Goal: Task Accomplishment & Management: Use online tool/utility

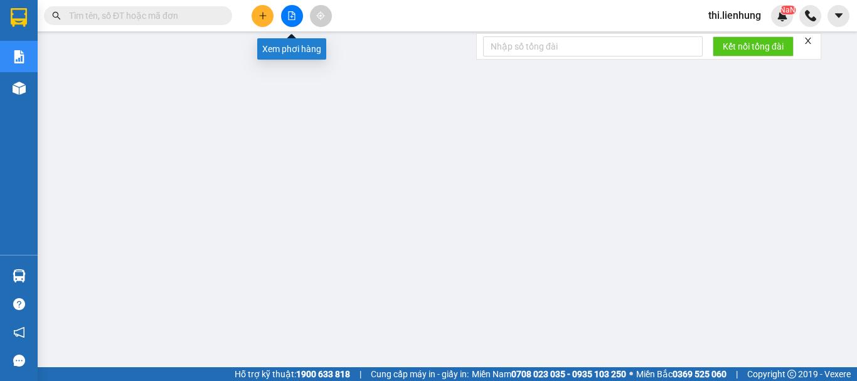
click at [284, 19] on button at bounding box center [292, 16] width 22 height 22
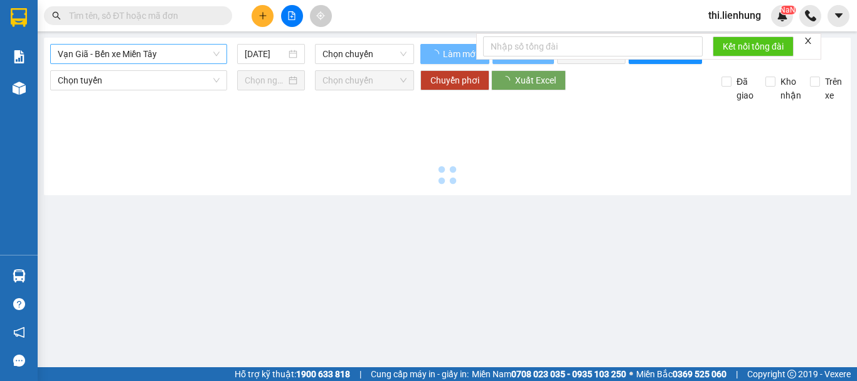
click at [174, 58] on span "Vạn Giã - Bến xe Miền Tây" at bounding box center [139, 54] width 162 height 19
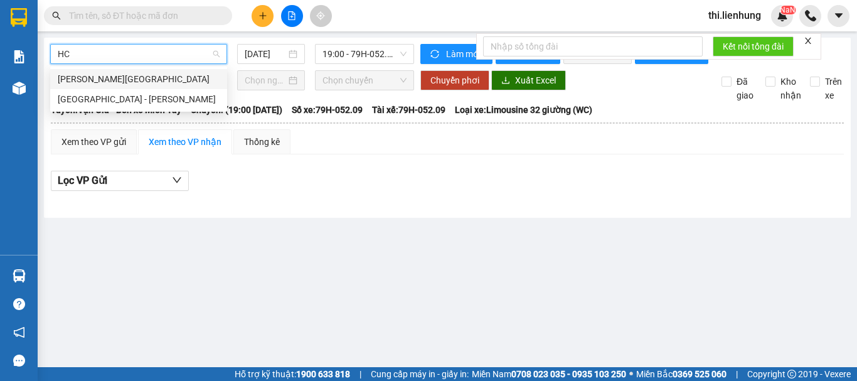
type input "HCM"
click at [142, 95] on div "[GEOGRAPHIC_DATA] - [PERSON_NAME]" at bounding box center [139, 99] width 162 height 14
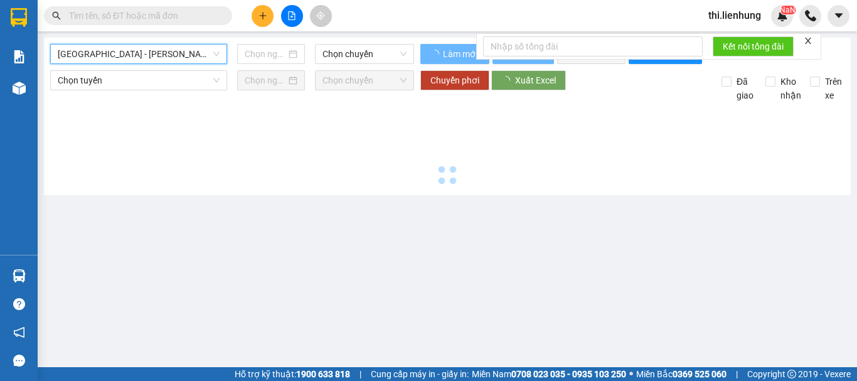
type input "[DATE]"
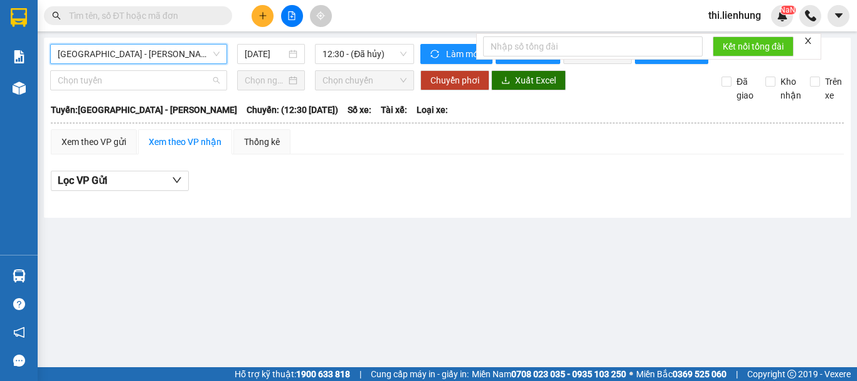
click at [142, 90] on span "Chọn tuyến" at bounding box center [139, 80] width 162 height 19
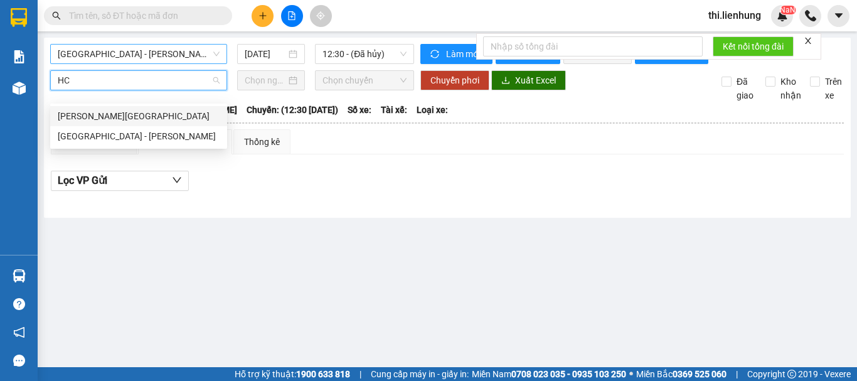
type input "HCM"
click at [121, 132] on div "[GEOGRAPHIC_DATA] - [PERSON_NAME]" at bounding box center [139, 136] width 162 height 14
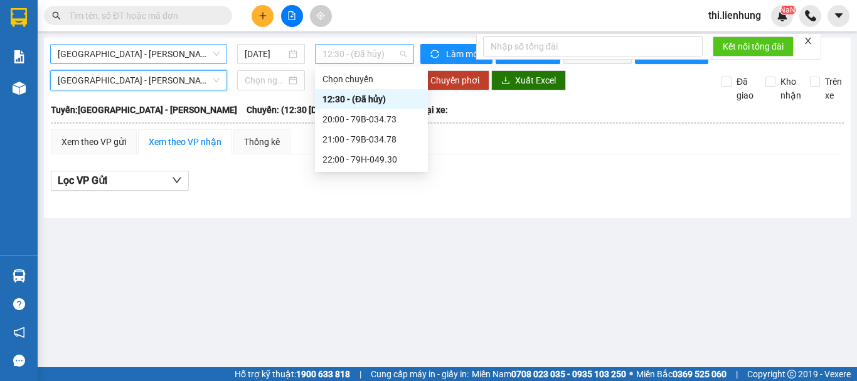
click at [331, 55] on span "12:30 - (Đã hủy)" at bounding box center [365, 54] width 84 height 19
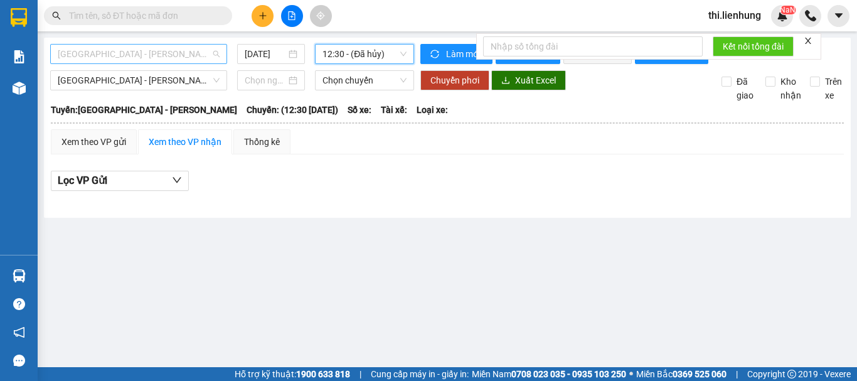
scroll to position [753, 0]
click at [168, 47] on span "[GEOGRAPHIC_DATA] - [PERSON_NAME]" at bounding box center [139, 54] width 162 height 19
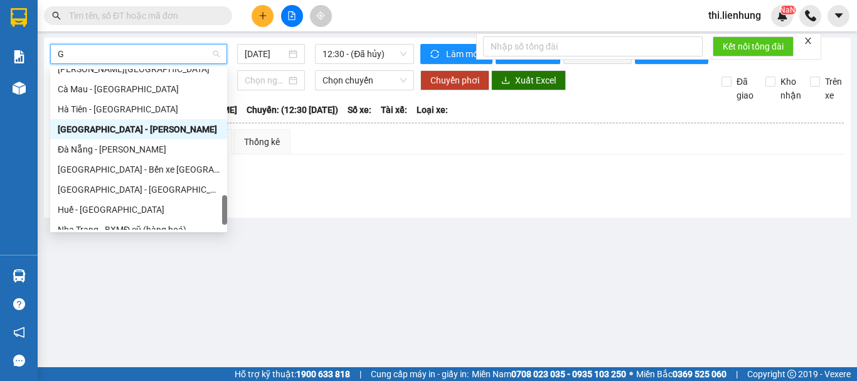
type input "GA"
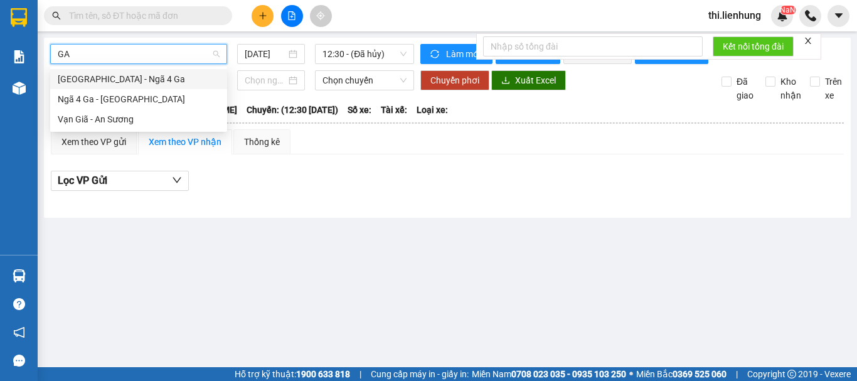
click at [145, 82] on div "[GEOGRAPHIC_DATA] - Ngã 4 Ga" at bounding box center [139, 79] width 162 height 14
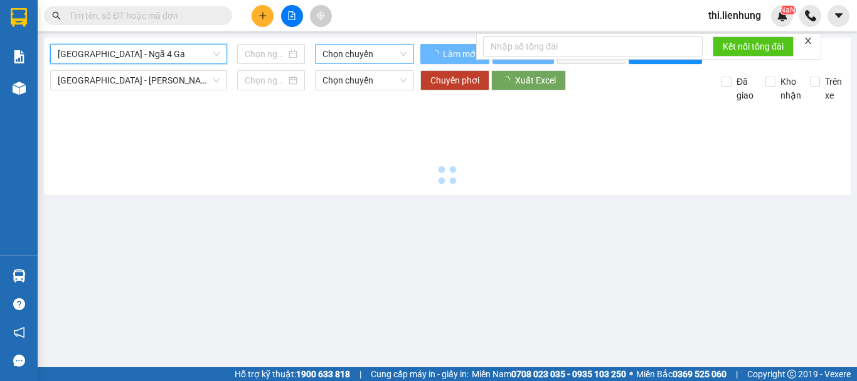
type input "[DATE]"
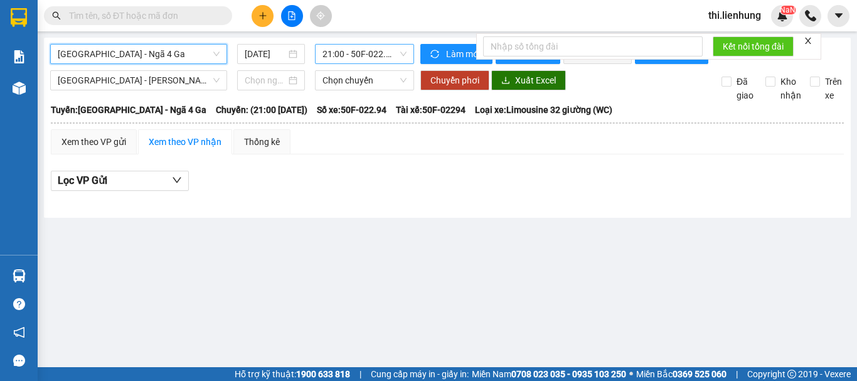
click at [356, 60] on span "21:00 - 50F-022.94" at bounding box center [365, 54] width 84 height 19
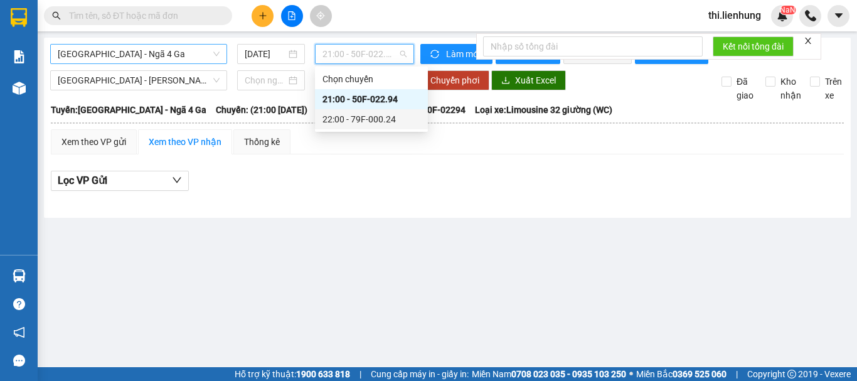
click at [351, 120] on div "22:00 - 79F-000.24" at bounding box center [372, 119] width 98 height 14
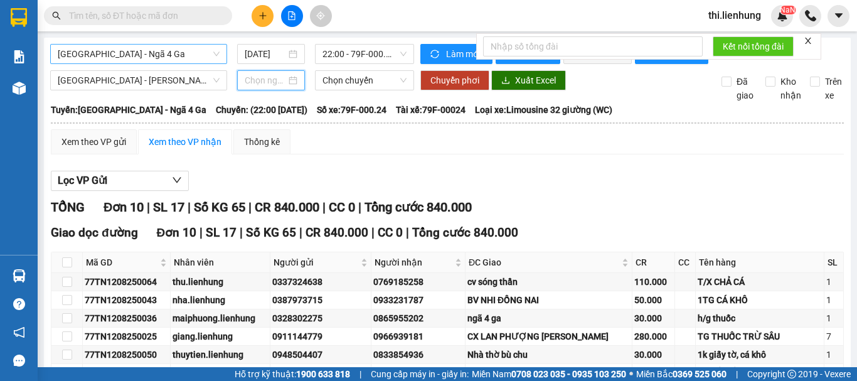
click at [269, 87] on input at bounding box center [265, 80] width 41 height 14
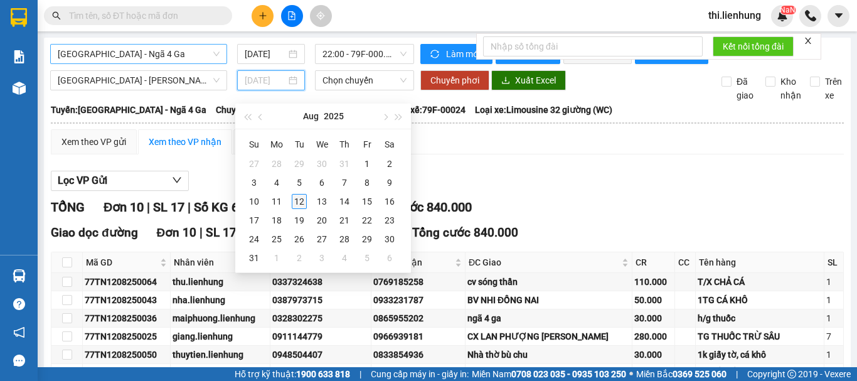
type input "[DATE]"
click at [298, 195] on div "12" at bounding box center [299, 201] width 15 height 15
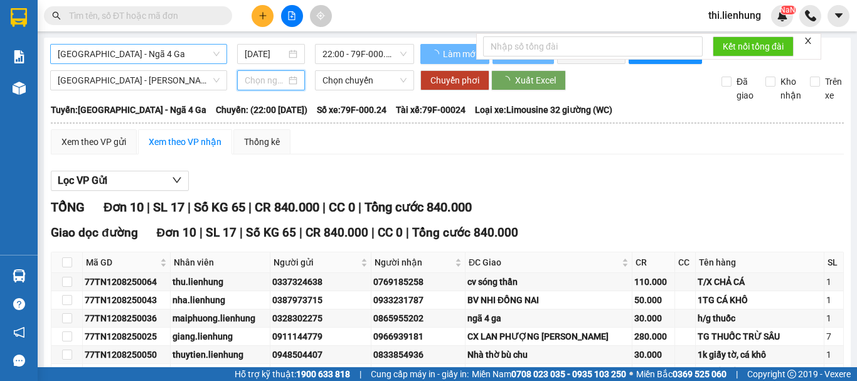
type input "[DATE]"
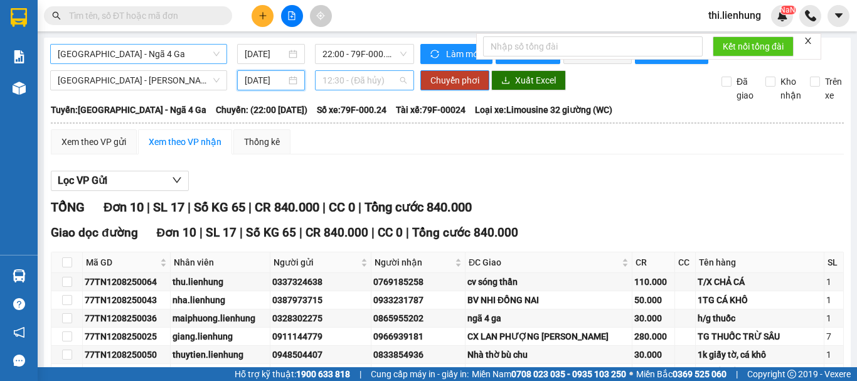
click at [352, 87] on span "12:30 - (Đã hủy)" at bounding box center [365, 80] width 84 height 19
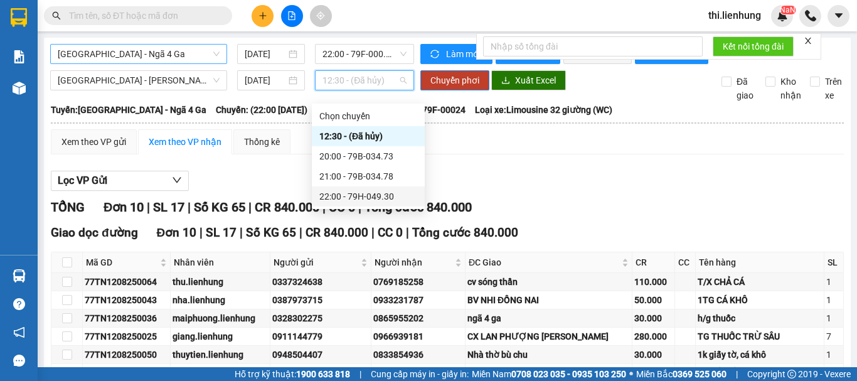
click at [359, 189] on div "22:00 - 79H-049.30" at bounding box center [368, 196] width 113 height 20
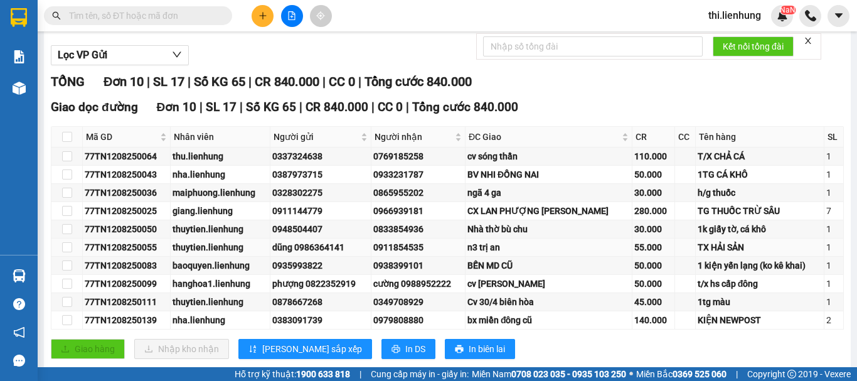
scroll to position [163, 0]
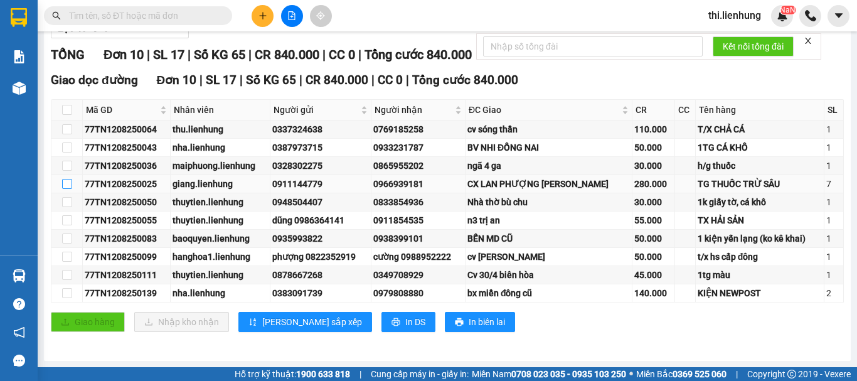
click at [62, 185] on input "checkbox" at bounding box center [67, 184] width 10 height 10
checkbox input "true"
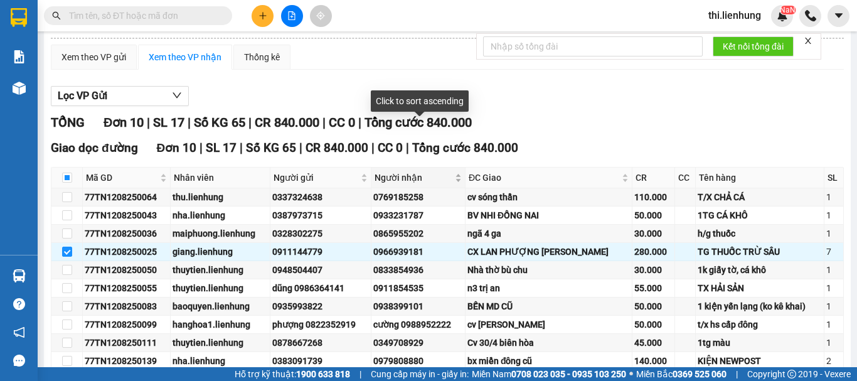
scroll to position [0, 0]
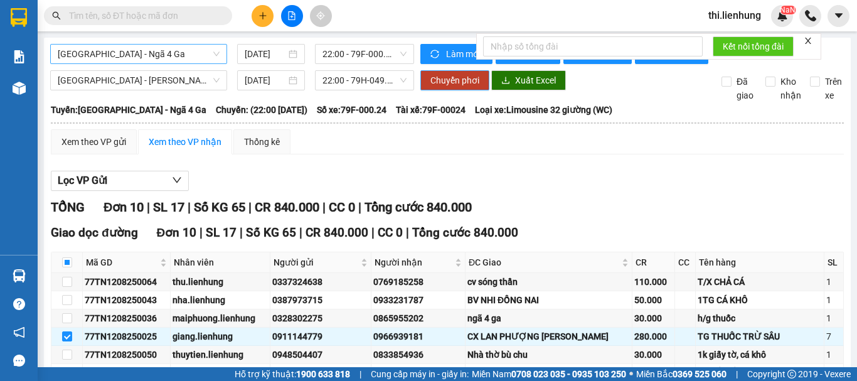
click at [430, 83] on button "Chuyển phơi" at bounding box center [455, 80] width 69 height 20
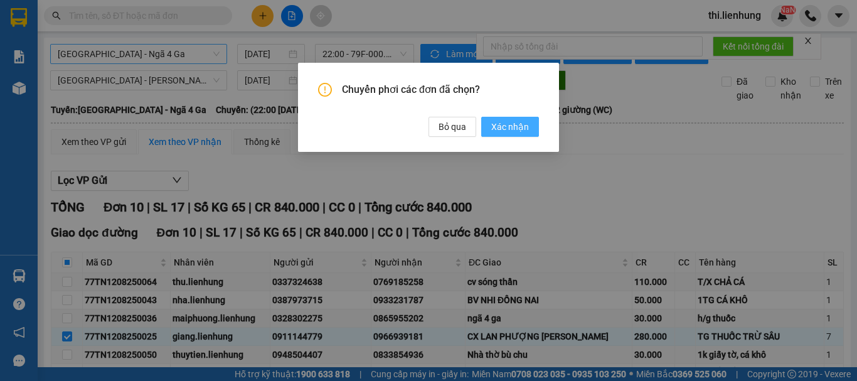
click at [510, 129] on span "Xác nhận" at bounding box center [510, 127] width 38 height 14
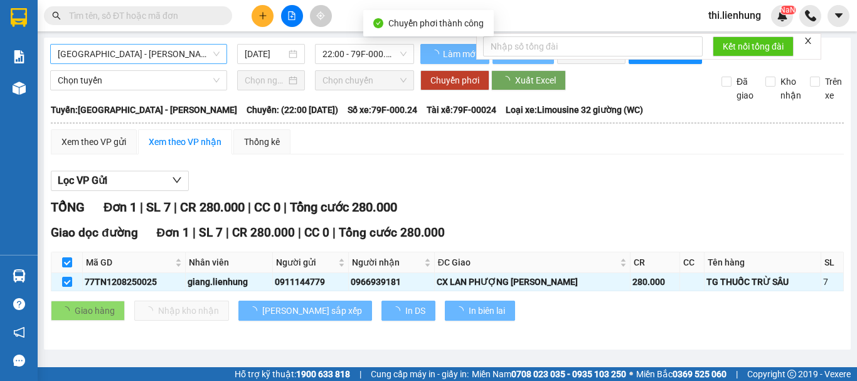
checkbox input "false"
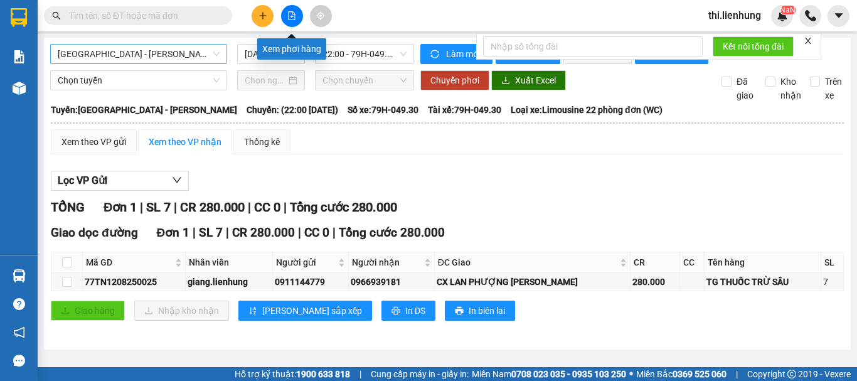
click at [295, 23] on button at bounding box center [292, 16] width 22 height 22
click at [148, 57] on span "[GEOGRAPHIC_DATA] - [PERSON_NAME]" at bounding box center [139, 54] width 162 height 19
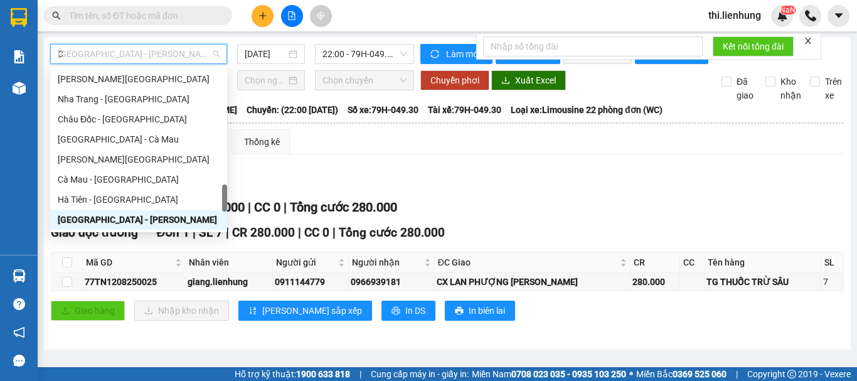
type input "CA"
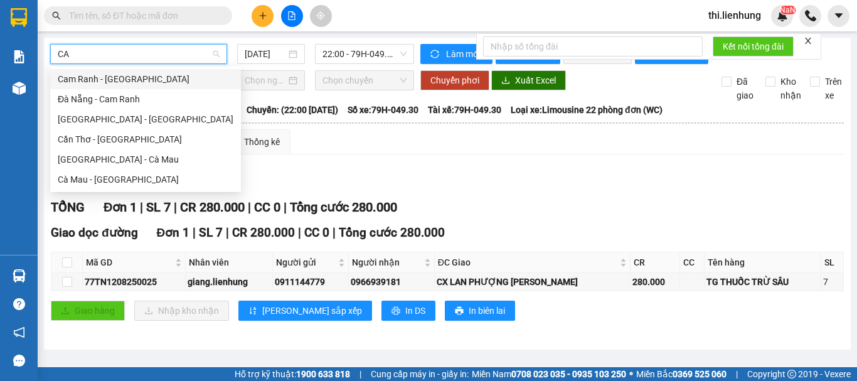
click at [119, 80] on div "Cam Ranh - [GEOGRAPHIC_DATA]" at bounding box center [146, 79] width 176 height 14
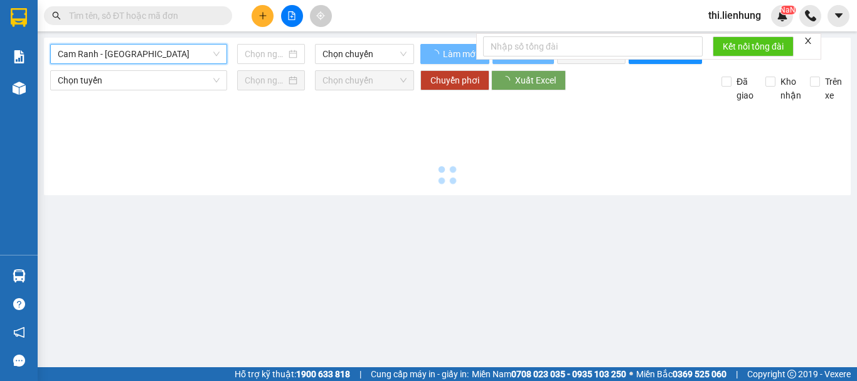
type input "[DATE]"
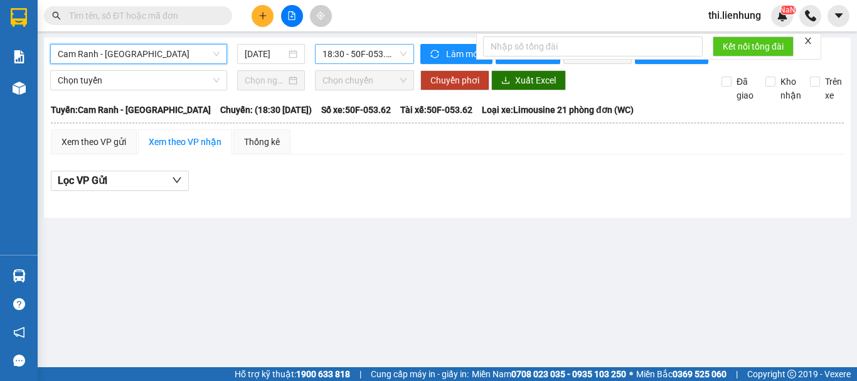
click at [372, 56] on span "18:30 - 50F-053.62" at bounding box center [365, 54] width 84 height 19
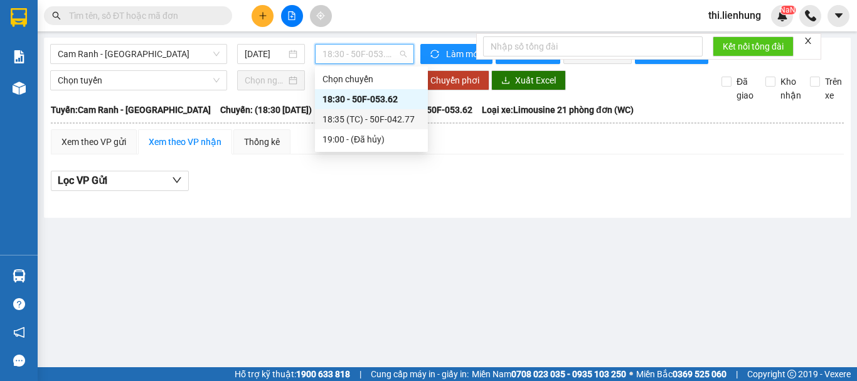
click at [371, 115] on div "18:35 (TC) - 50F-042.77" at bounding box center [372, 119] width 98 height 14
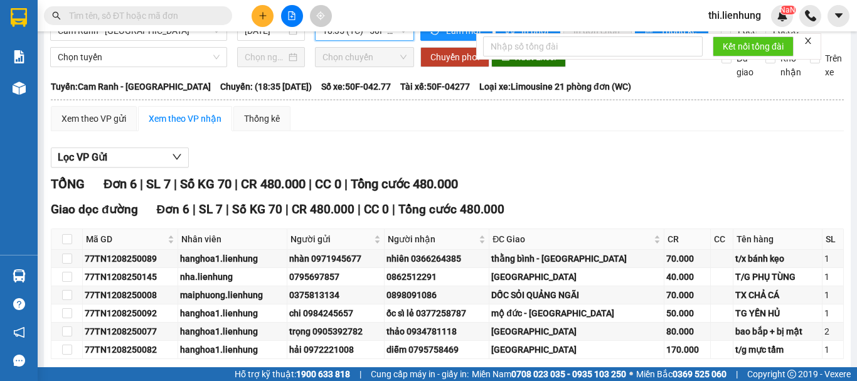
scroll to position [63, 0]
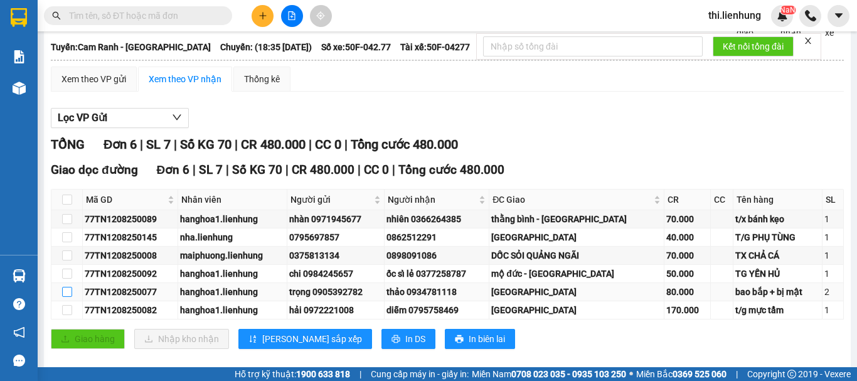
click at [71, 297] on input "checkbox" at bounding box center [67, 292] width 10 height 10
checkbox input "true"
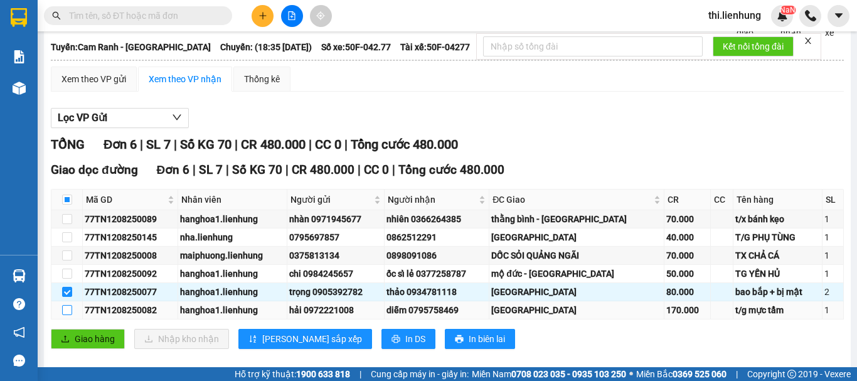
click at [67, 315] on input "checkbox" at bounding box center [67, 310] width 10 height 10
checkbox input "true"
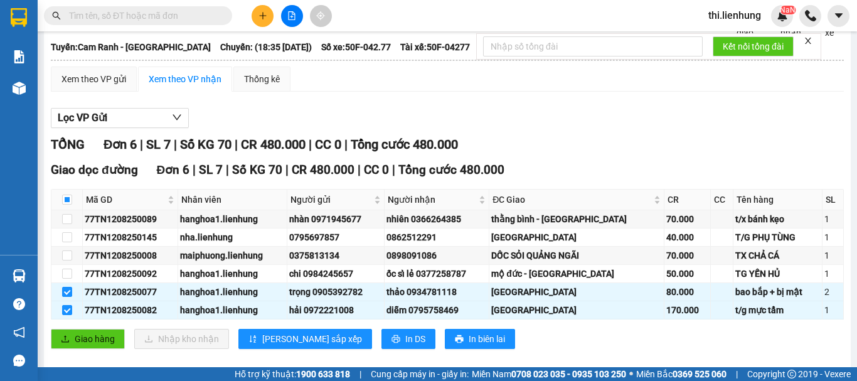
scroll to position [0, 0]
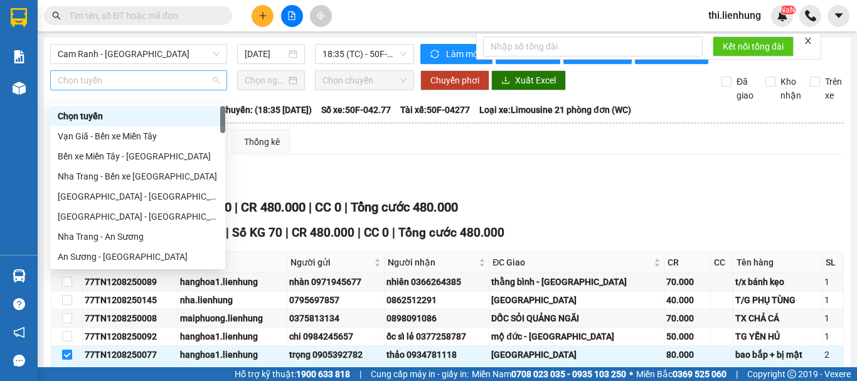
click at [128, 90] on span "Chọn tuyến" at bounding box center [139, 80] width 162 height 19
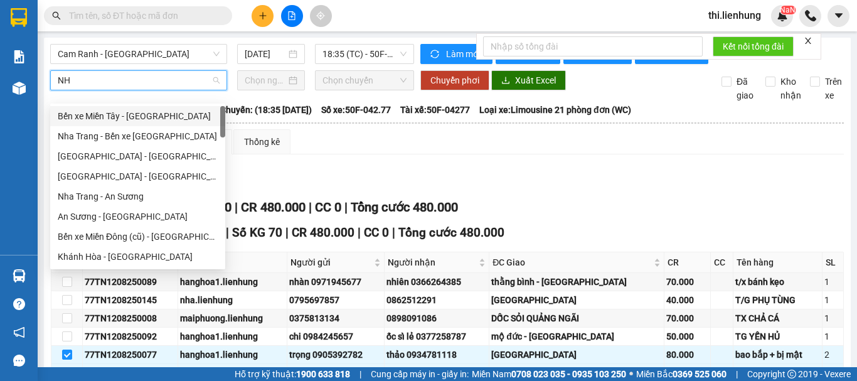
type input "N"
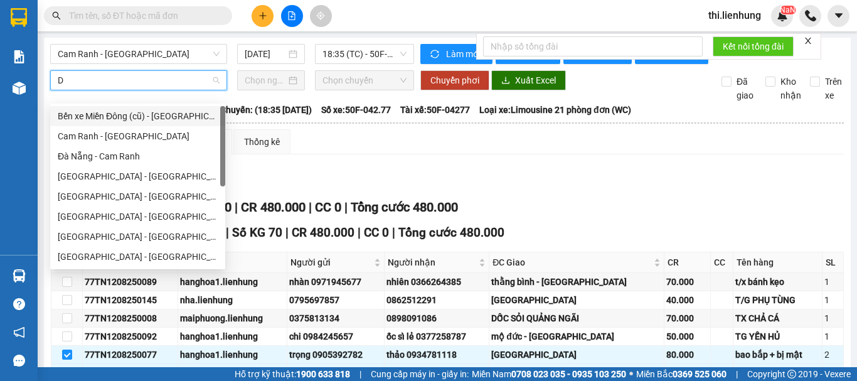
type input "DA"
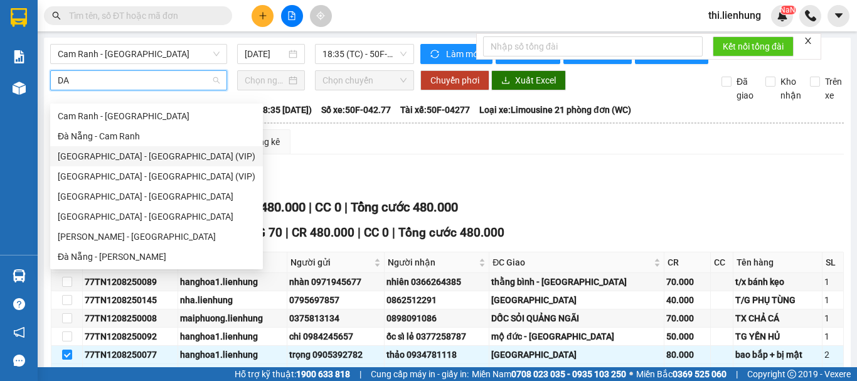
click at [121, 153] on div "[GEOGRAPHIC_DATA] - [GEOGRAPHIC_DATA] (VIP)" at bounding box center [157, 156] width 198 height 14
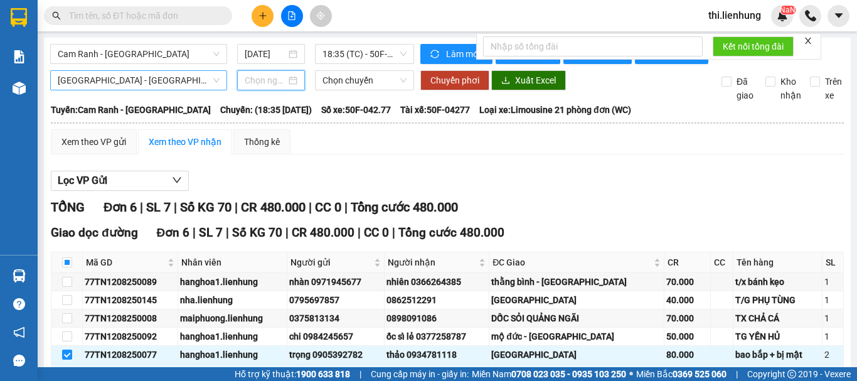
click at [273, 87] on input at bounding box center [265, 80] width 41 height 14
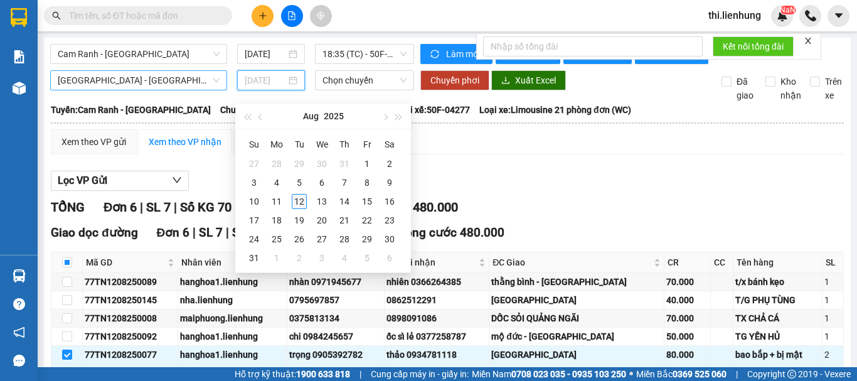
type input "[DATE]"
click at [298, 204] on div "12" at bounding box center [299, 201] width 15 height 15
type input "[DATE]"
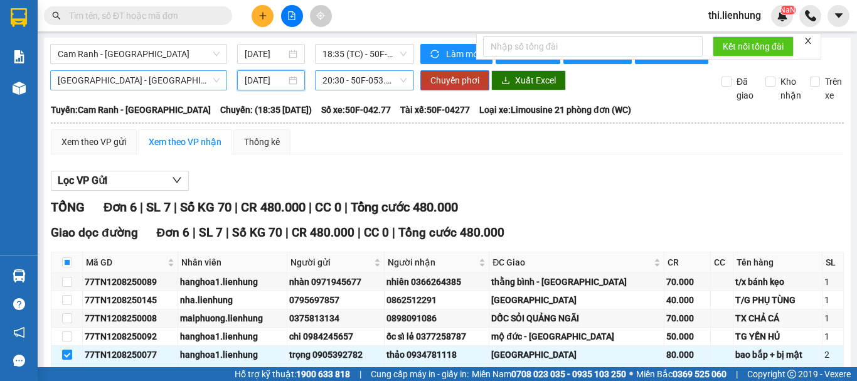
click at [348, 90] on span "20:30 - 50F-053.51" at bounding box center [365, 80] width 84 height 19
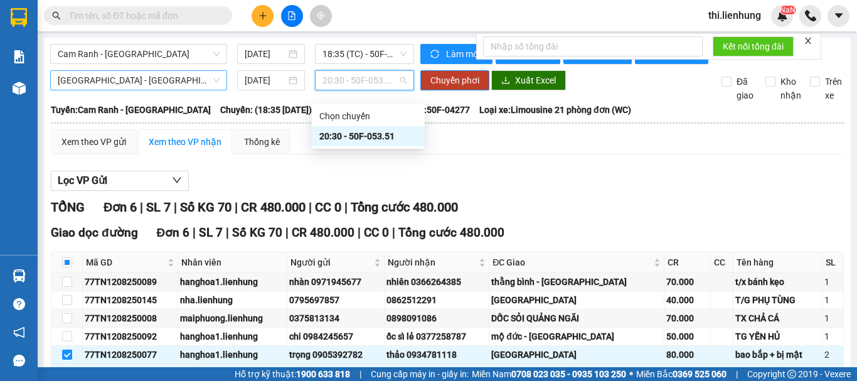
click at [348, 90] on span "20:30 - 50F-053.51" at bounding box center [365, 80] width 84 height 19
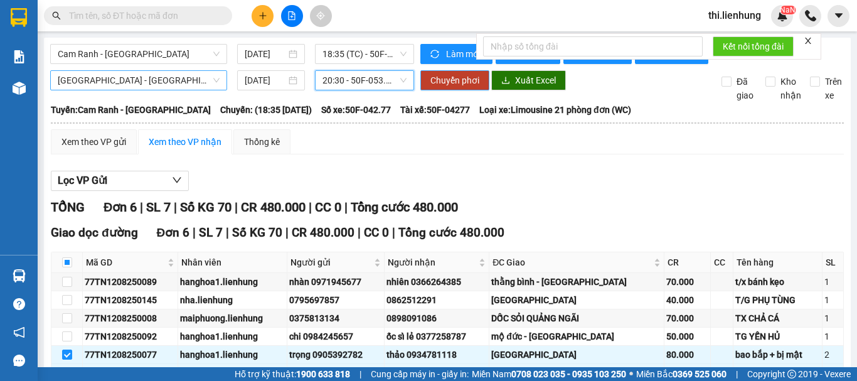
click at [439, 87] on span "Chuyển phơi" at bounding box center [455, 80] width 49 height 14
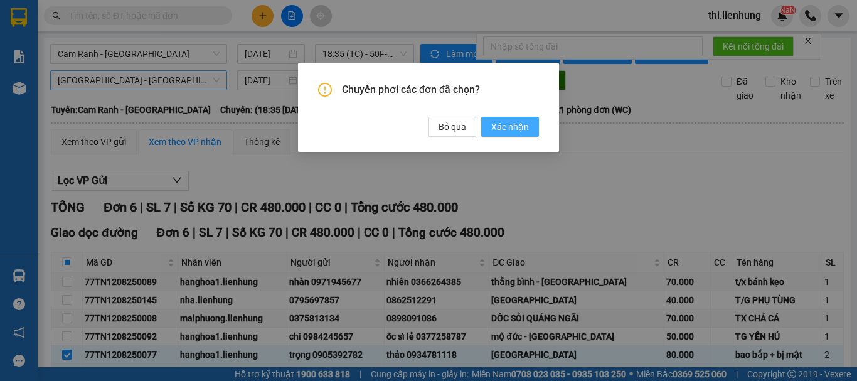
click at [505, 127] on span "Xác nhận" at bounding box center [510, 127] width 38 height 14
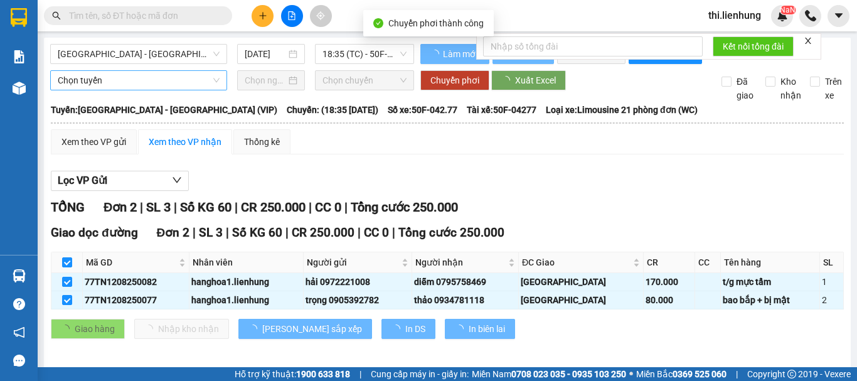
checkbox input "false"
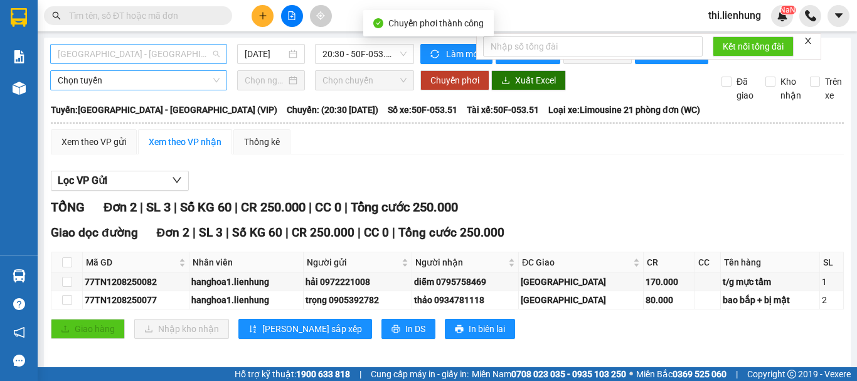
click at [153, 58] on span "[GEOGRAPHIC_DATA] - [GEOGRAPHIC_DATA] (VIP)" at bounding box center [139, 54] width 162 height 19
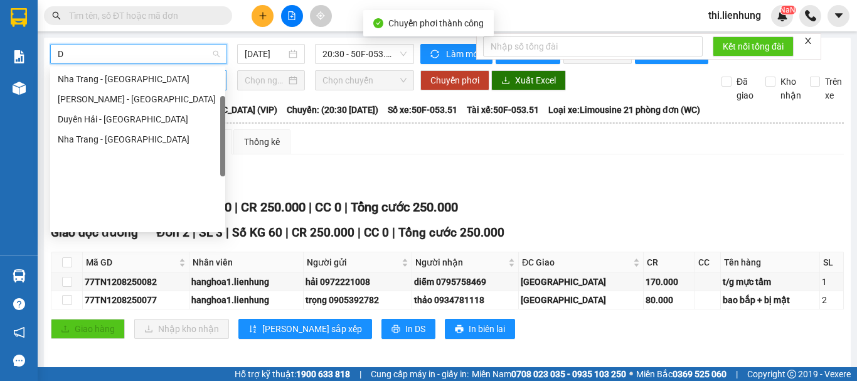
type input "DA"
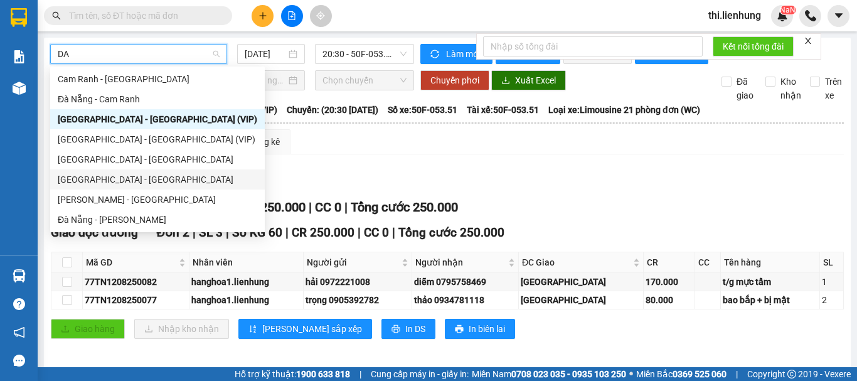
click at [108, 180] on div "[GEOGRAPHIC_DATA] - [GEOGRAPHIC_DATA]" at bounding box center [158, 180] width 200 height 14
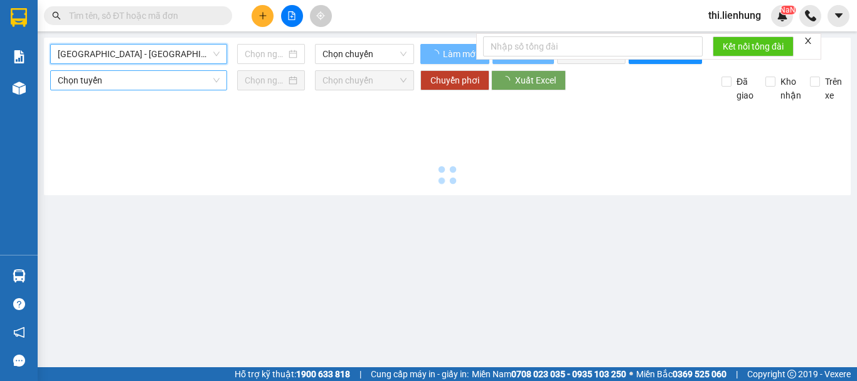
type input "[DATE]"
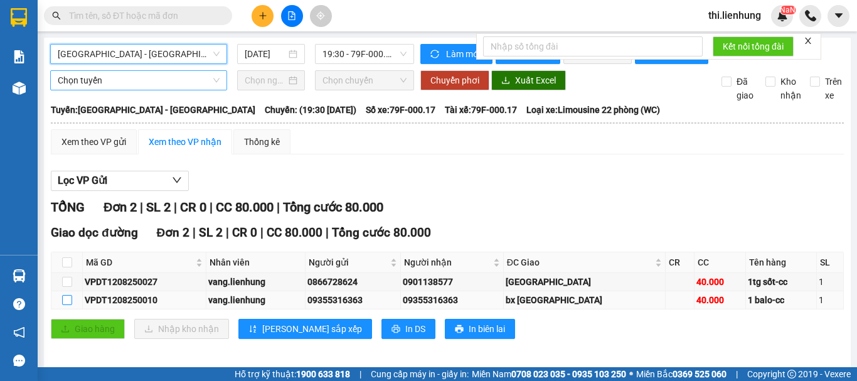
click at [66, 305] on input "checkbox" at bounding box center [67, 300] width 10 height 10
checkbox input "true"
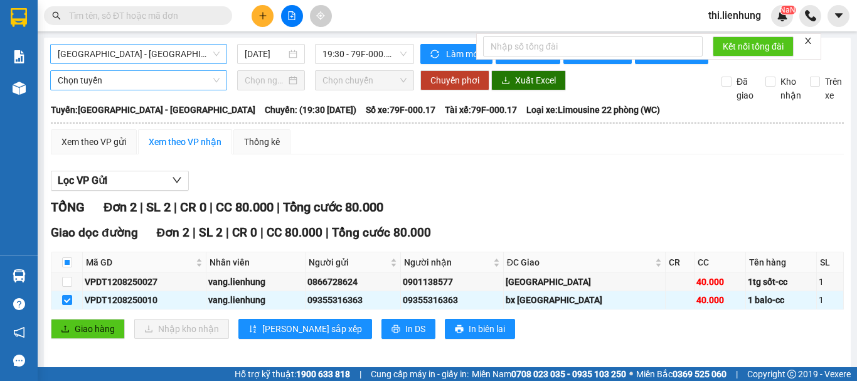
click at [109, 90] on span "Chọn tuyến" at bounding box center [139, 80] width 162 height 19
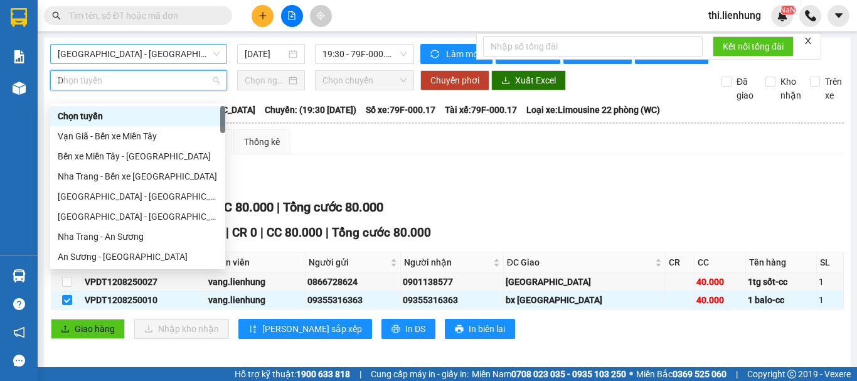
type input "DA"
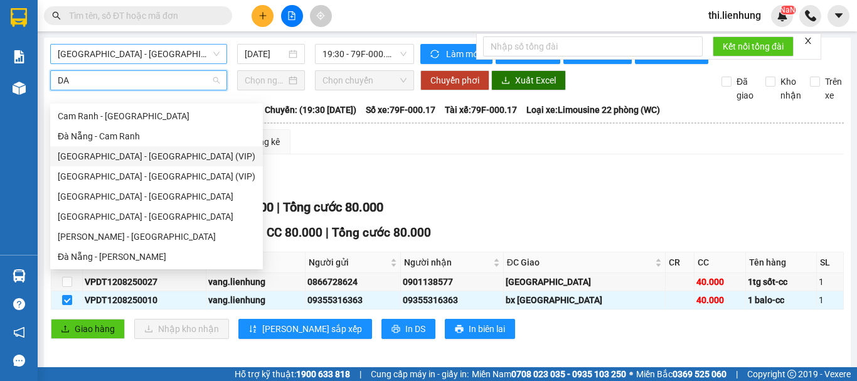
click at [136, 158] on div "[GEOGRAPHIC_DATA] - [GEOGRAPHIC_DATA] (VIP)" at bounding box center [157, 156] width 198 height 14
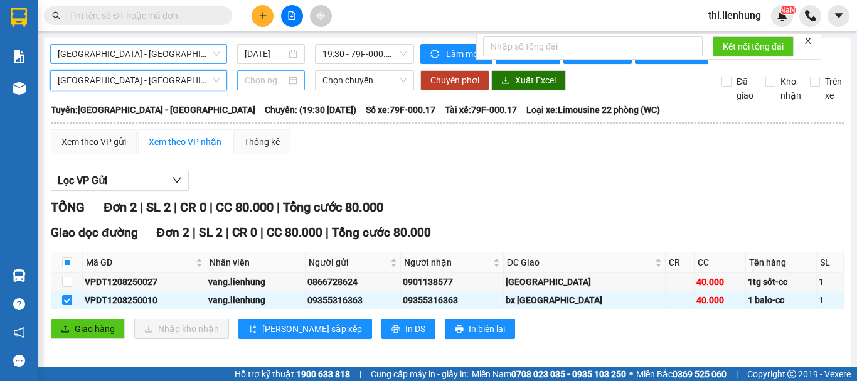
click at [267, 87] on input at bounding box center [265, 80] width 41 height 14
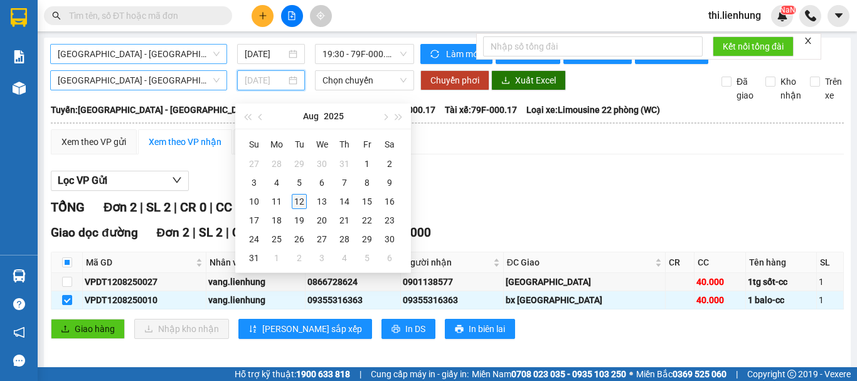
type input "[DATE]"
click at [300, 201] on div "12" at bounding box center [299, 201] width 15 height 15
type input "[DATE]"
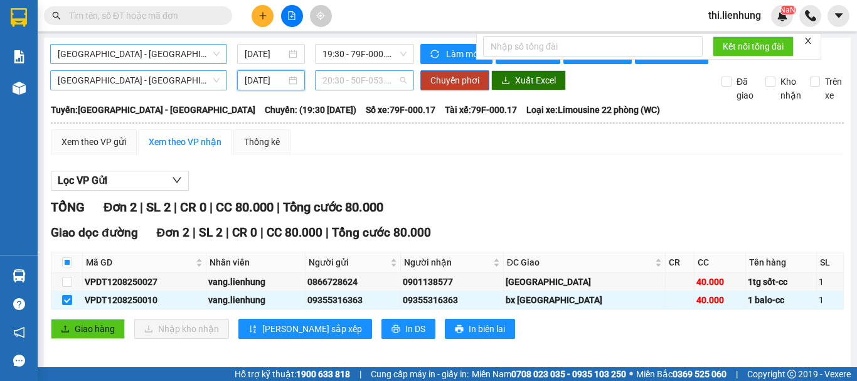
click at [358, 90] on span "20:30 - 50F-053.51" at bounding box center [365, 80] width 84 height 19
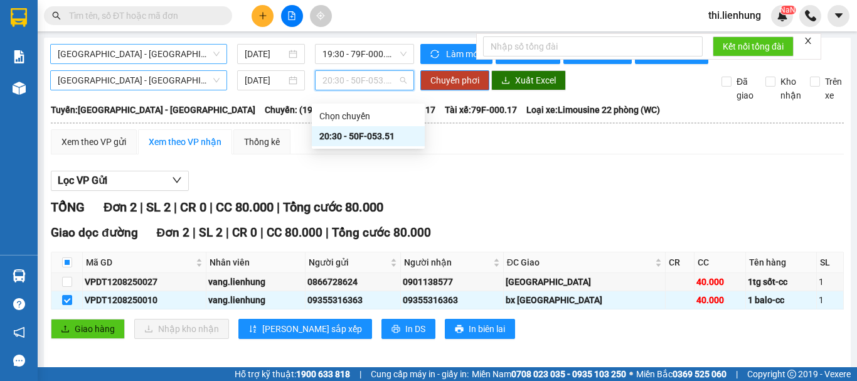
click at [358, 90] on span "20:30 - 50F-053.51" at bounding box center [365, 80] width 84 height 19
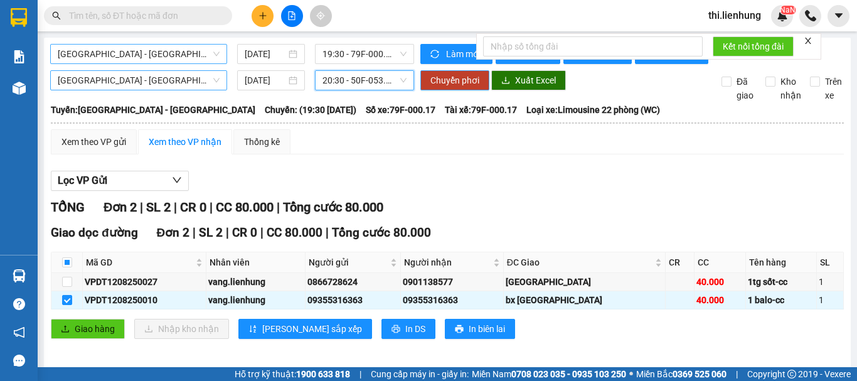
click at [444, 87] on span "Chuyển phơi" at bounding box center [455, 80] width 49 height 14
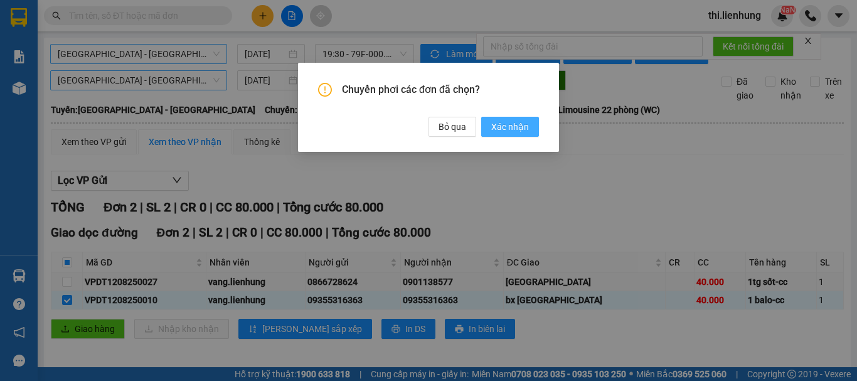
click at [511, 131] on span "Xác nhận" at bounding box center [510, 127] width 38 height 14
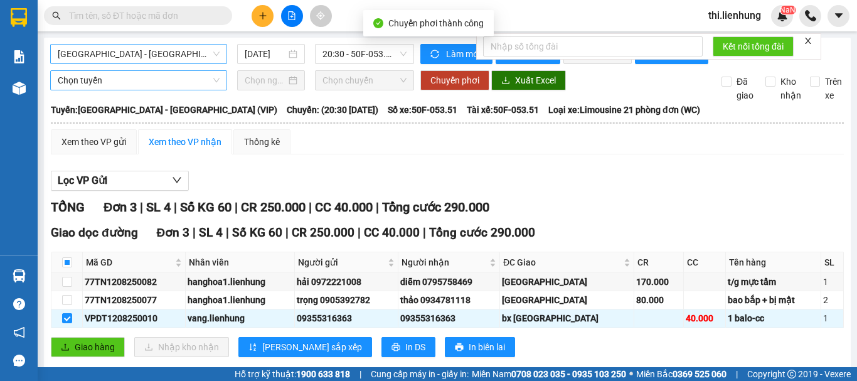
checkbox input "false"
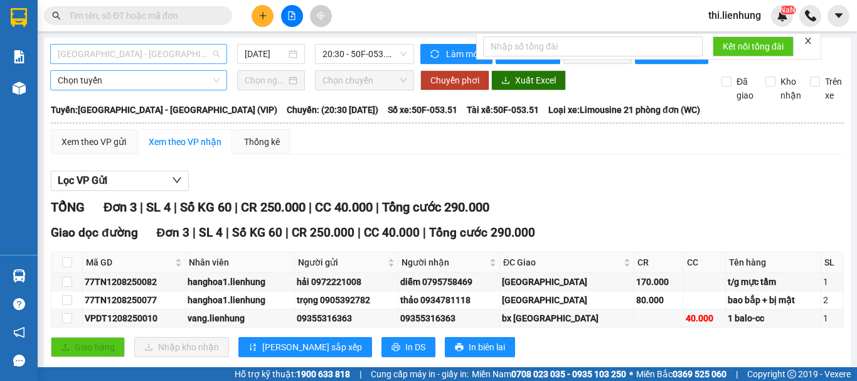
click at [127, 58] on span "[GEOGRAPHIC_DATA] - [GEOGRAPHIC_DATA] (VIP)" at bounding box center [139, 54] width 162 height 19
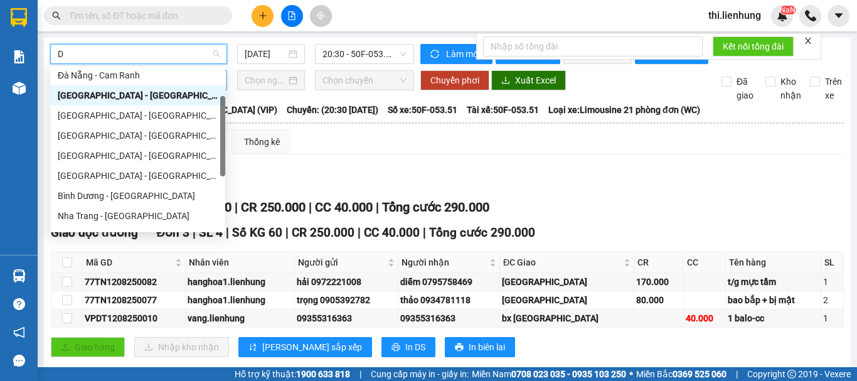
type input "DA"
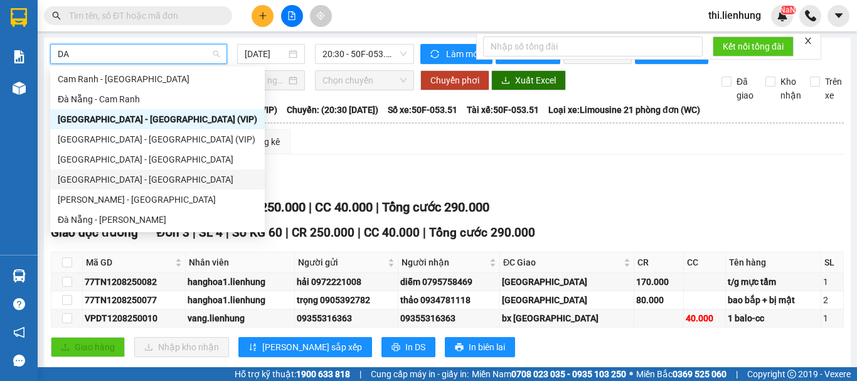
click at [112, 179] on div "[GEOGRAPHIC_DATA] - [GEOGRAPHIC_DATA]" at bounding box center [158, 180] width 200 height 14
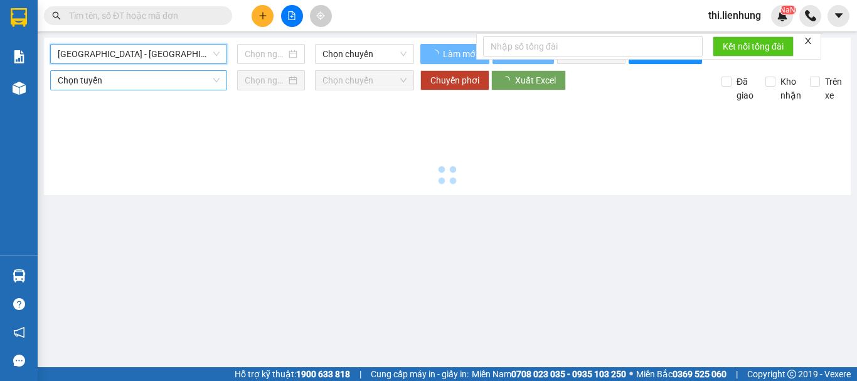
type input "[DATE]"
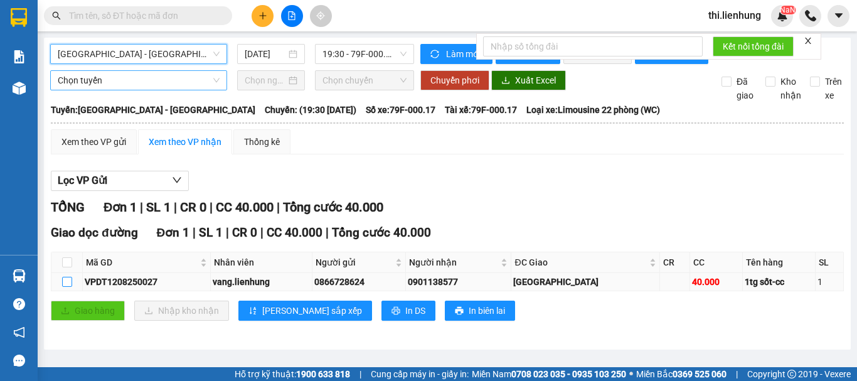
click at [68, 287] on input "checkbox" at bounding box center [67, 282] width 10 height 10
checkbox input "true"
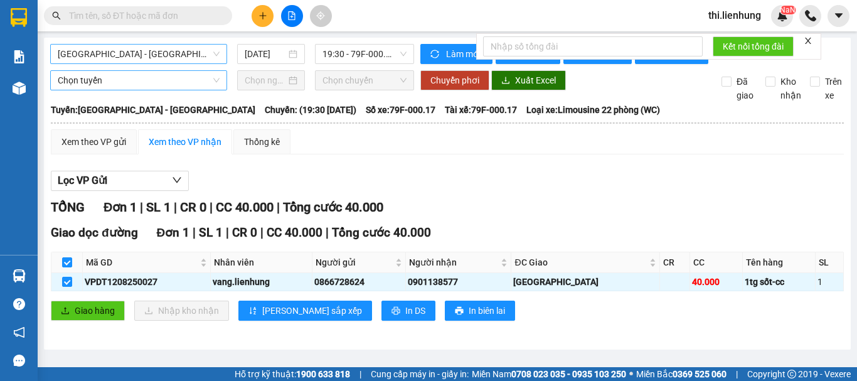
click at [117, 90] on span "Chọn tuyến" at bounding box center [139, 80] width 162 height 19
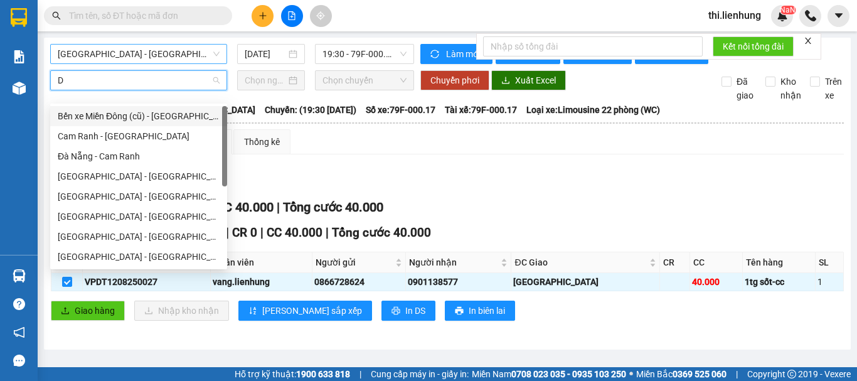
type input "DA"
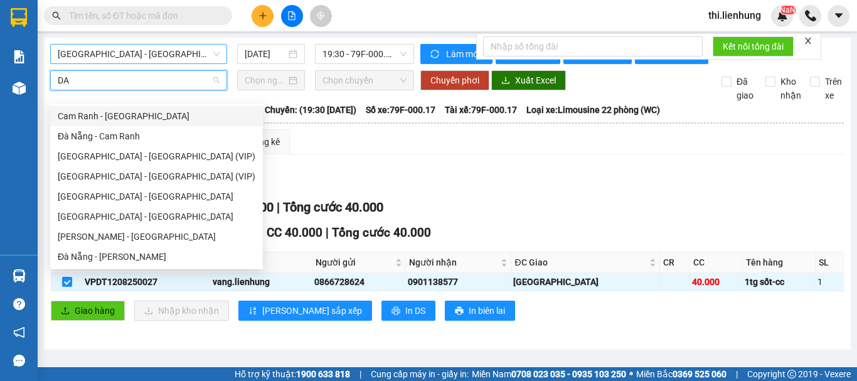
click at [113, 116] on div "Cam Ranh - [GEOGRAPHIC_DATA]" at bounding box center [157, 116] width 198 height 14
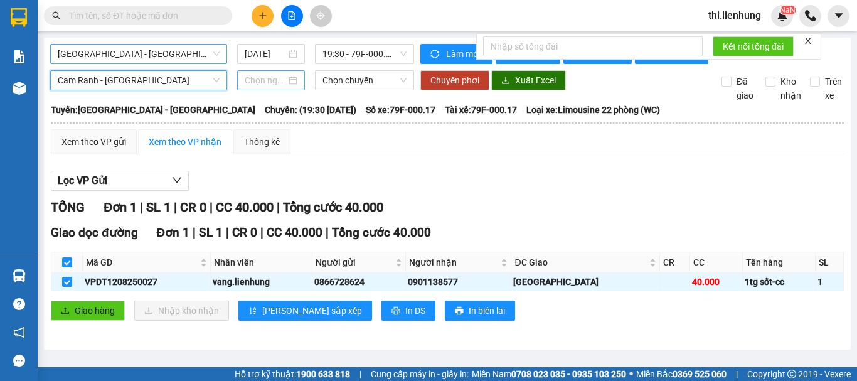
click at [259, 87] on input at bounding box center [265, 80] width 41 height 14
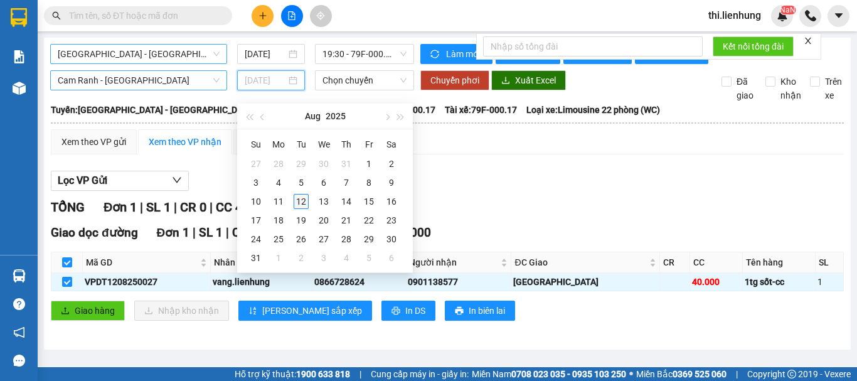
type input "[DATE]"
click at [306, 202] on div "12" at bounding box center [301, 201] width 15 height 15
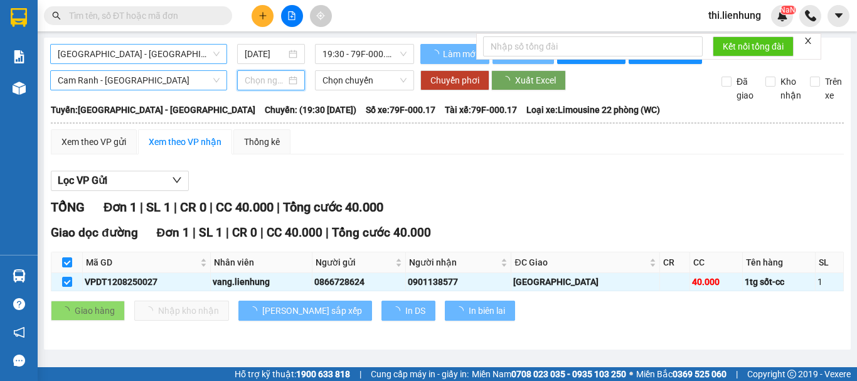
type input "[DATE]"
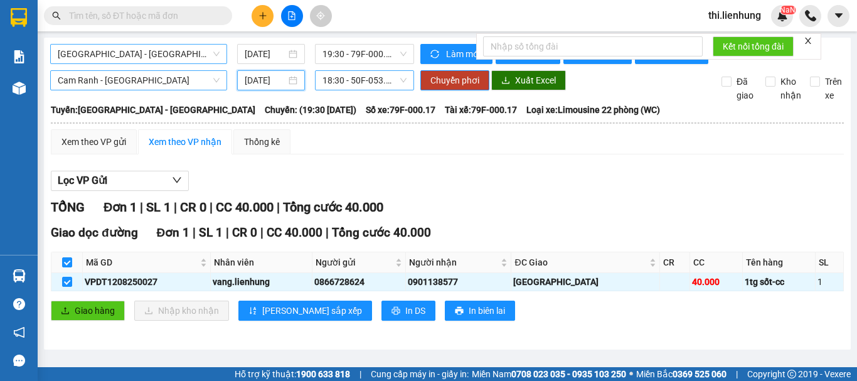
click at [365, 90] on span "18:30 - 50F-053.62" at bounding box center [365, 80] width 84 height 19
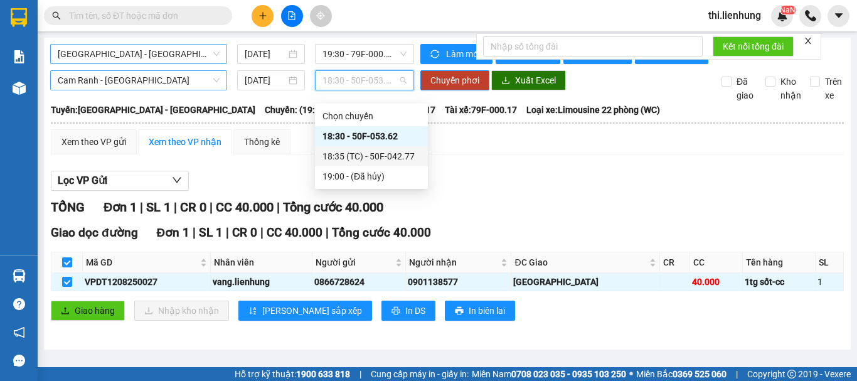
click at [386, 156] on div "18:35 (TC) - 50F-042.77" at bounding box center [372, 156] width 98 height 14
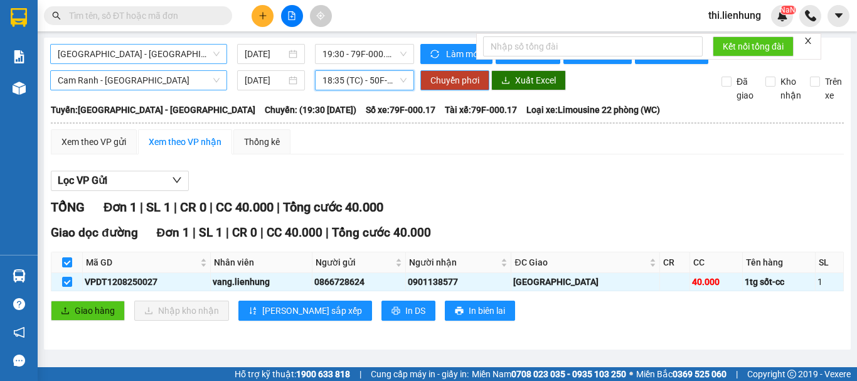
click at [446, 87] on span "Chuyển phơi" at bounding box center [455, 80] width 49 height 14
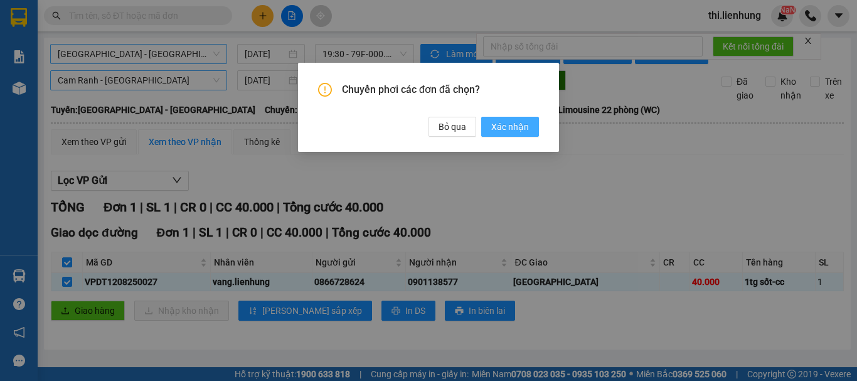
click at [525, 124] on span "Xác nhận" at bounding box center [510, 127] width 38 height 14
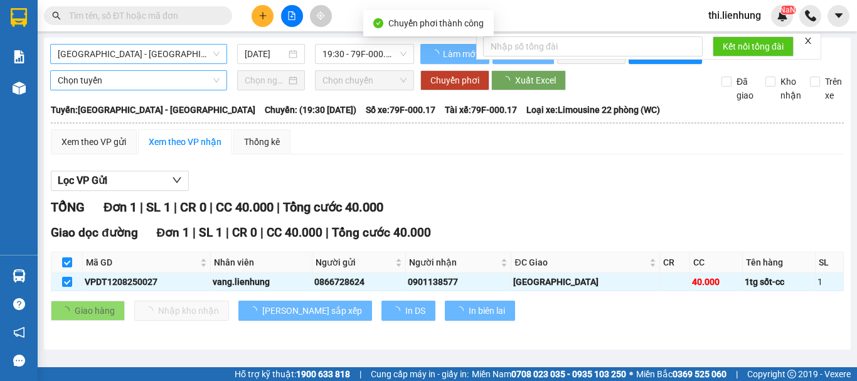
checkbox input "false"
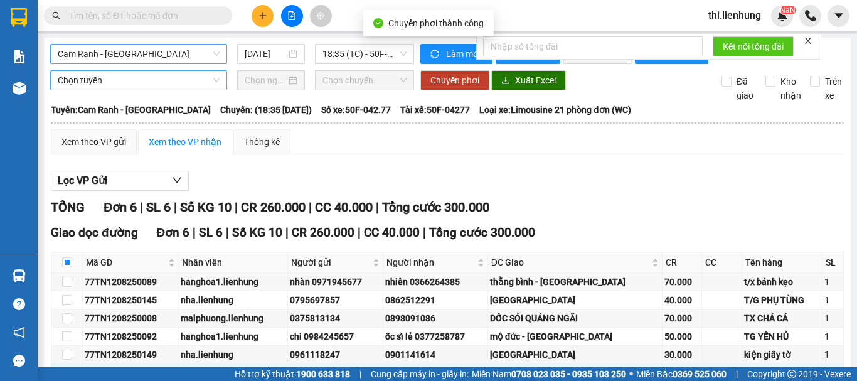
checkbox input "false"
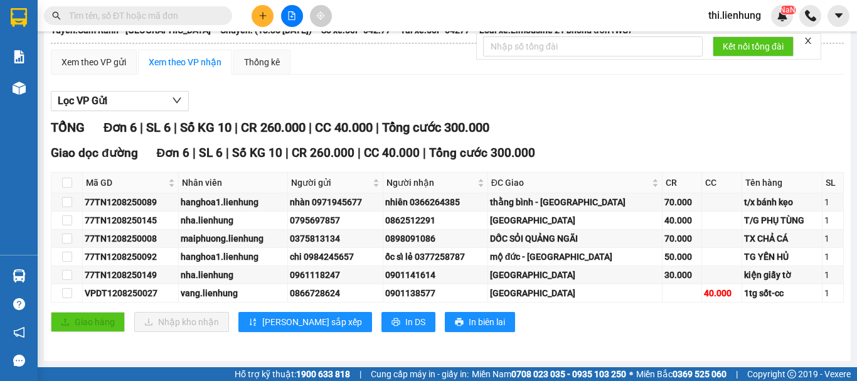
scroll to position [90, 0]
